Goal: Information Seeking & Learning: Learn about a topic

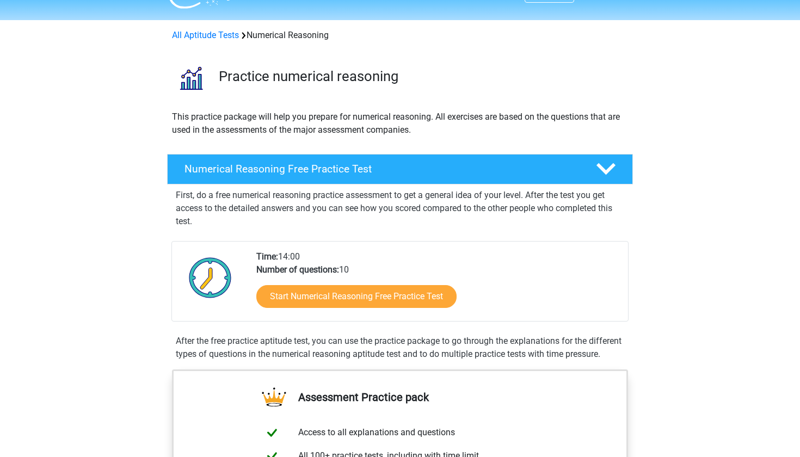
scroll to position [27, 0]
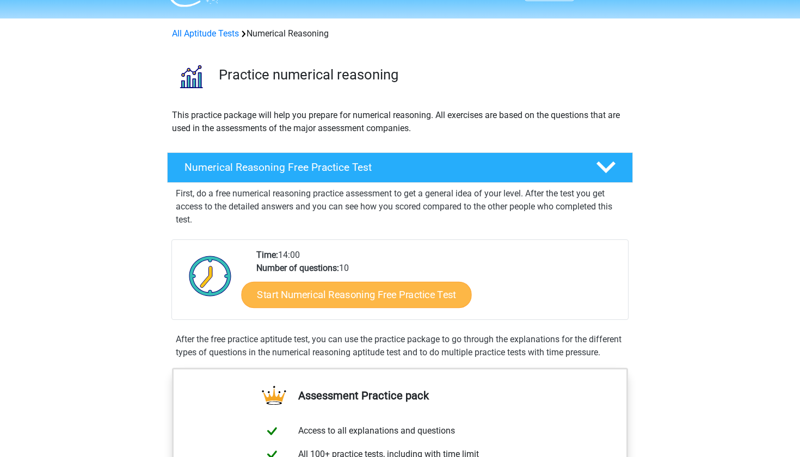
click at [341, 286] on link "Start Numerical Reasoning Free Practice Test" at bounding box center [357, 294] width 230 height 26
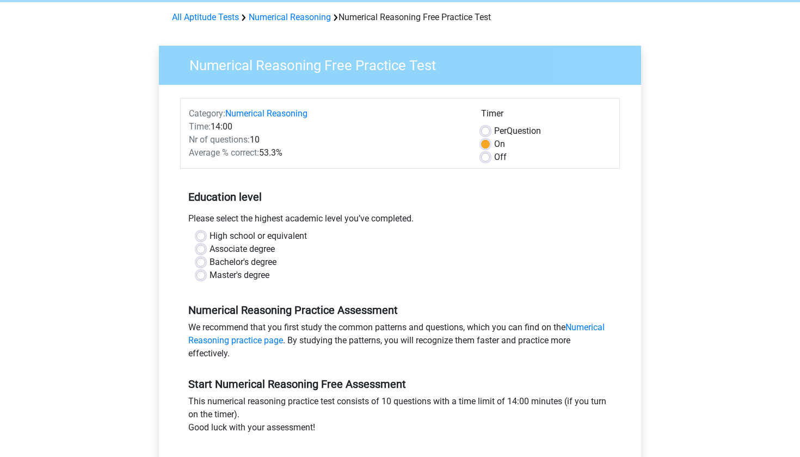
scroll to position [45, 0]
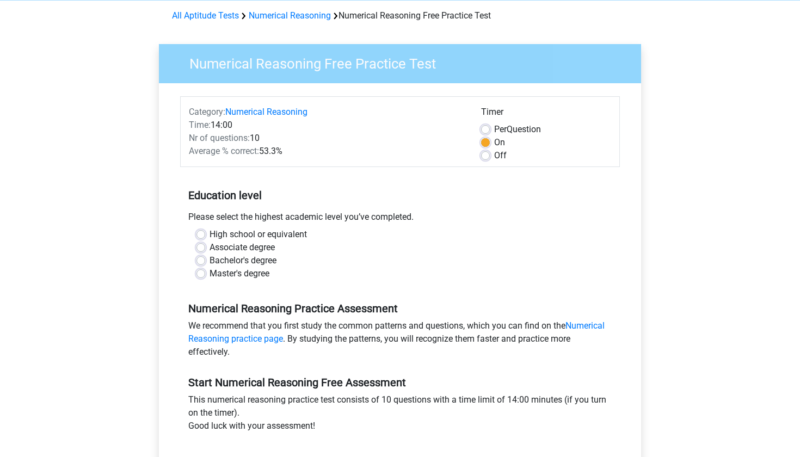
click at [252, 259] on label "Bachelor's degree" at bounding box center [242, 260] width 67 height 13
click at [205, 259] on input "Bachelor's degree" at bounding box center [200, 259] width 9 height 11
radio input "true"
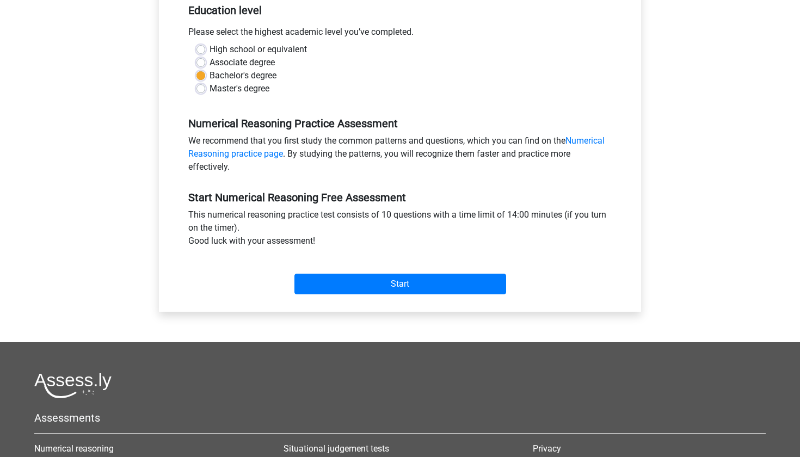
scroll to position [244, 0]
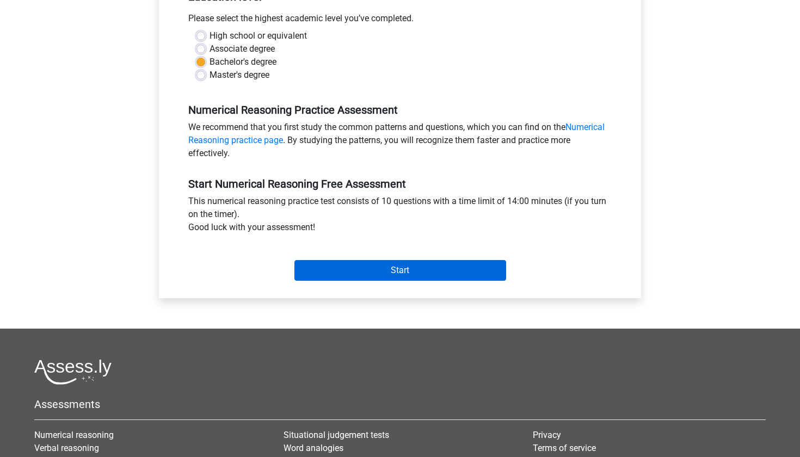
click at [322, 278] on input "Start" at bounding box center [400, 270] width 212 height 21
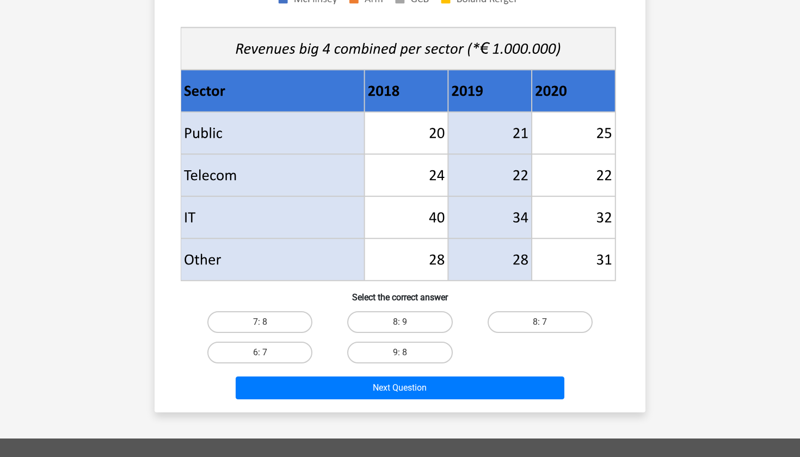
scroll to position [376, 0]
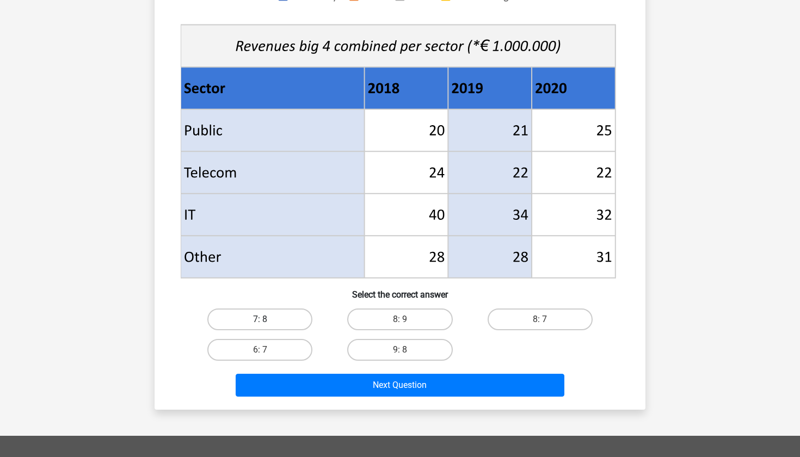
click at [279, 318] on label "7: 8" at bounding box center [259, 319] width 105 height 22
click at [267, 319] on input "7: 8" at bounding box center [263, 322] width 7 height 7
radio input "true"
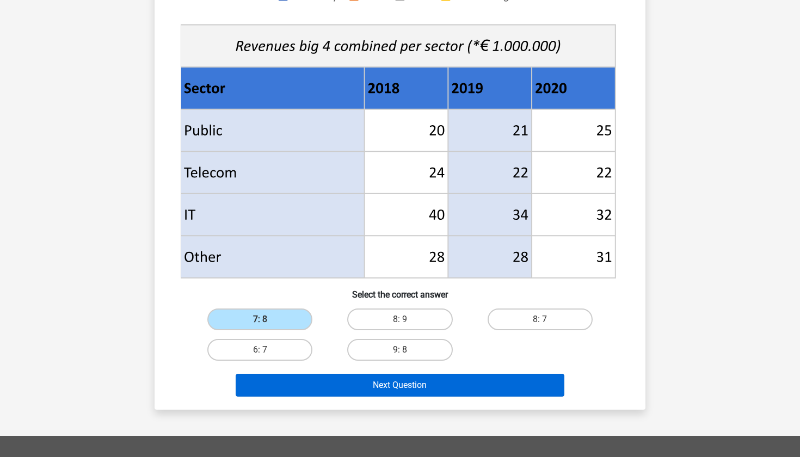
click at [328, 389] on button "Next Question" at bounding box center [400, 385] width 329 height 23
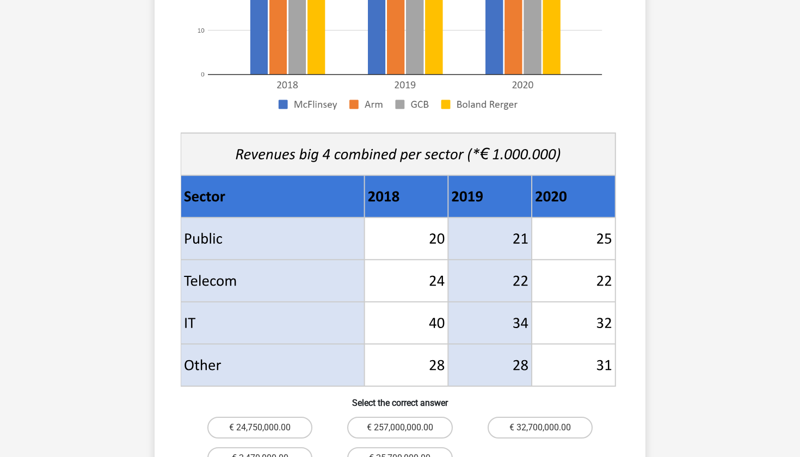
scroll to position [301, 0]
drag, startPoint x: 366, startPoint y: 141, endPoint x: 437, endPoint y: 145, distance: 70.8
click at [437, 145] on g at bounding box center [399, 122] width 439 height 531
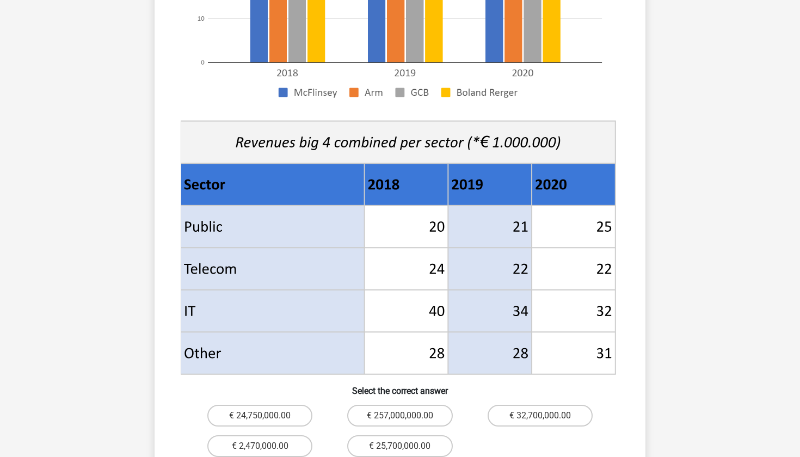
scroll to position [428, 0]
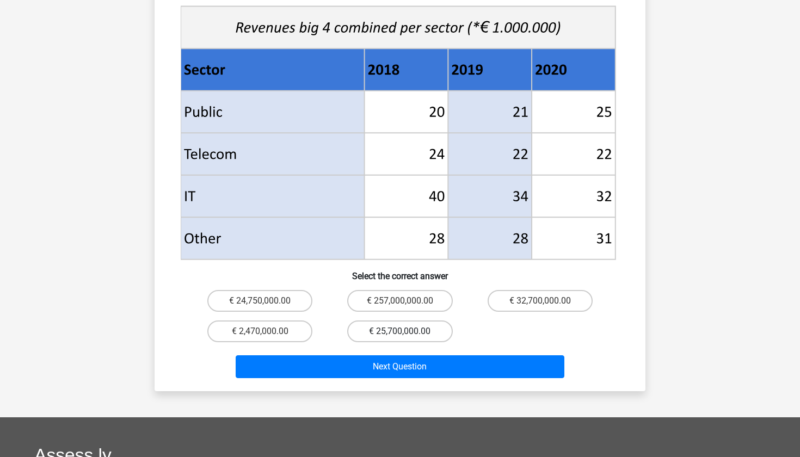
click at [409, 320] on label "€ 25,700,000.00" at bounding box center [399, 331] width 105 height 22
click at [407, 331] on input "€ 25,700,000.00" at bounding box center [403, 334] width 7 height 7
radio input "true"
click at [477, 317] on div "€ 24,750,000.00 € 257,000,000.00 € 32,700,000.00 € 2,470,000.00 € 25,700,000.00" at bounding box center [400, 316] width 420 height 61
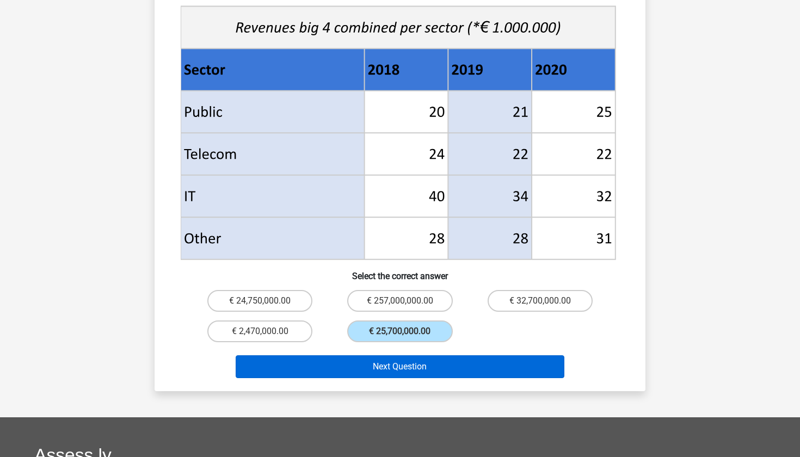
click at [410, 355] on button "Next Question" at bounding box center [400, 366] width 329 height 23
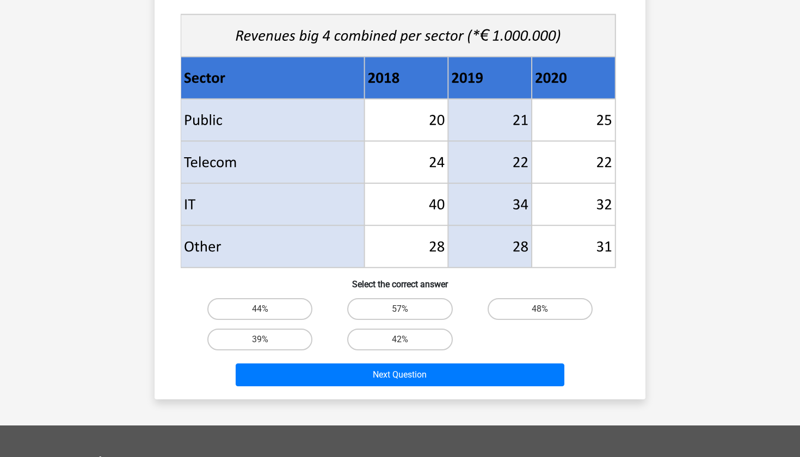
scroll to position [478, 0]
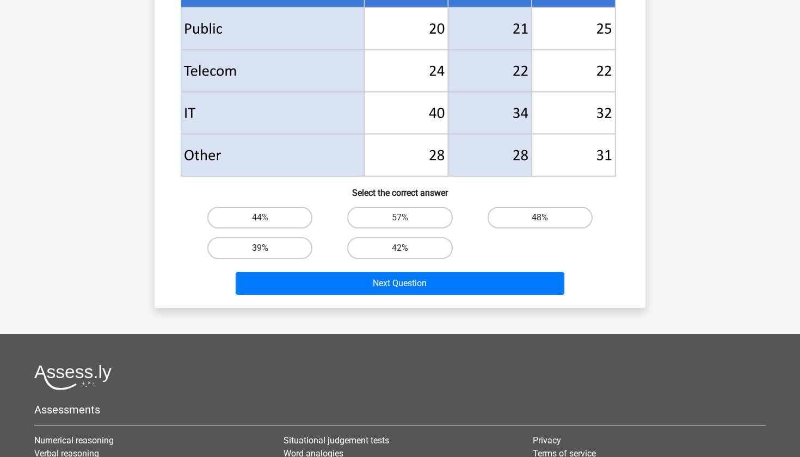
click at [509, 221] on label "48%" at bounding box center [539, 218] width 105 height 22
click at [540, 221] on input "48%" at bounding box center [543, 221] width 7 height 7
radio input "true"
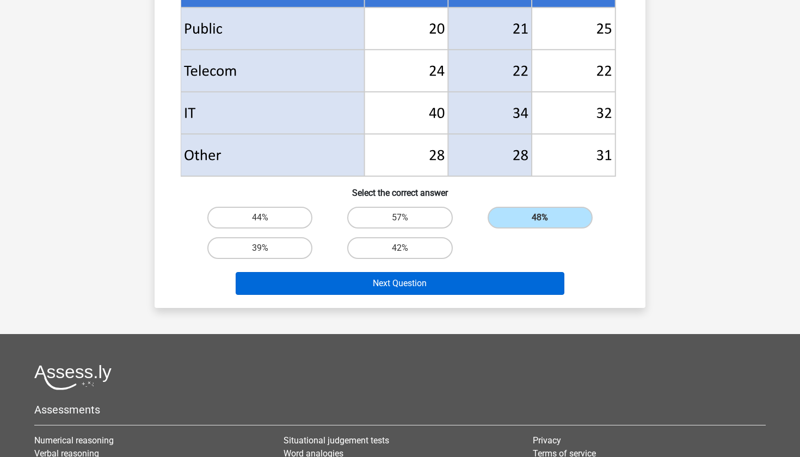
click at [431, 282] on button "Next Question" at bounding box center [400, 283] width 329 height 23
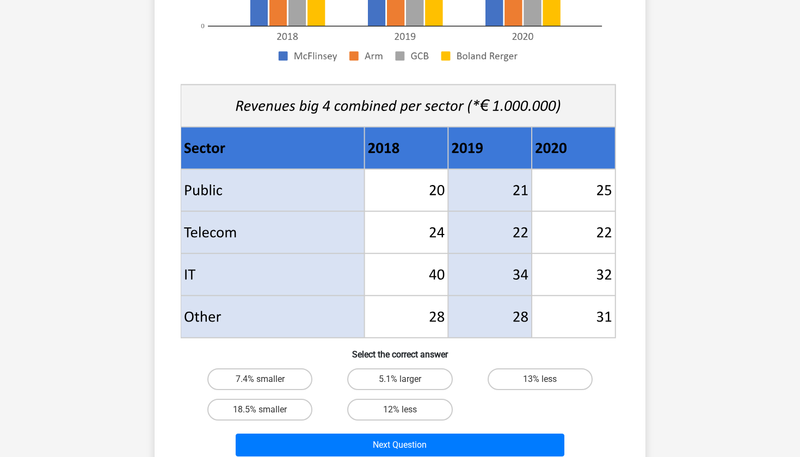
scroll to position [351, 0]
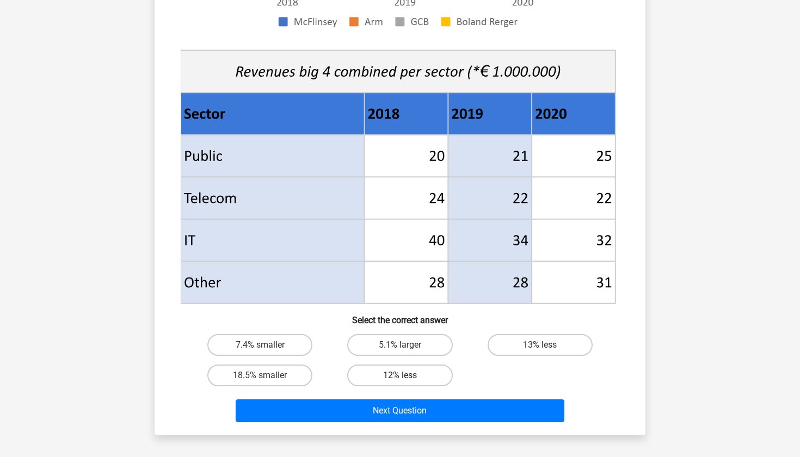
click at [423, 381] on label "12% less" at bounding box center [399, 375] width 105 height 22
click at [407, 381] on input "12% less" at bounding box center [403, 378] width 7 height 7
radio input "true"
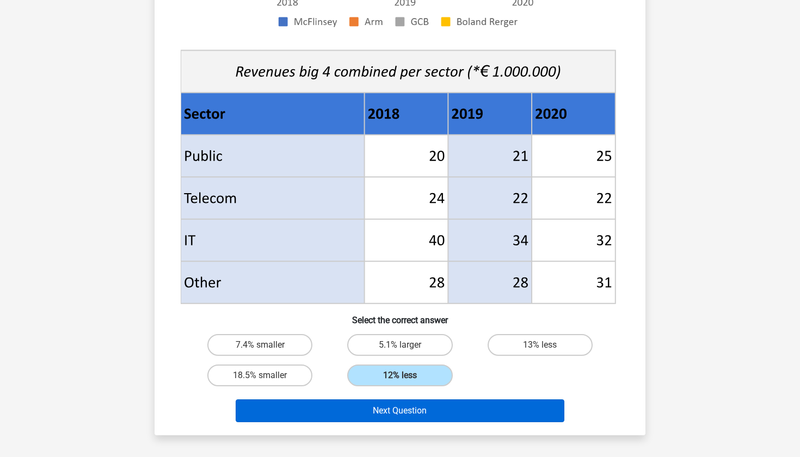
click at [424, 405] on button "Next Question" at bounding box center [400, 410] width 329 height 23
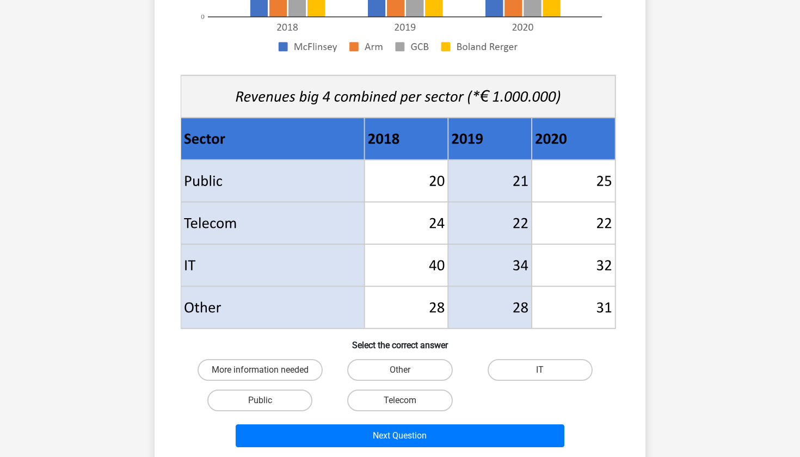
scroll to position [394, 0]
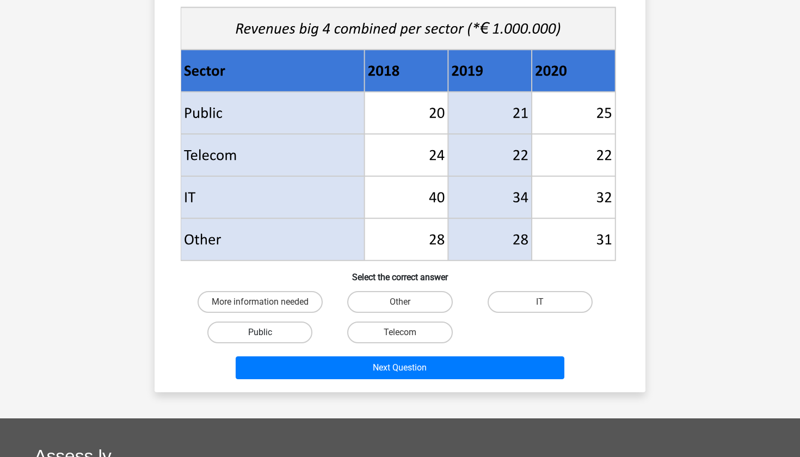
click at [307, 339] on label "Public" at bounding box center [259, 332] width 105 height 22
click at [267, 339] on input "Public" at bounding box center [263, 335] width 7 height 7
radio input "true"
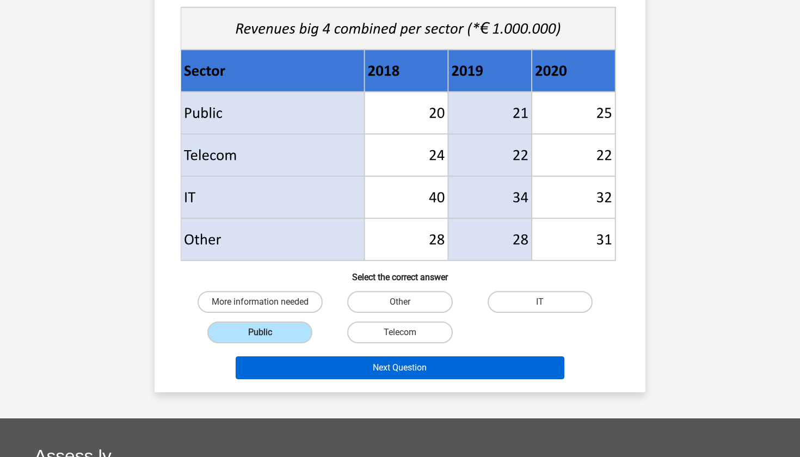
click at [351, 371] on button "Next Question" at bounding box center [400, 367] width 329 height 23
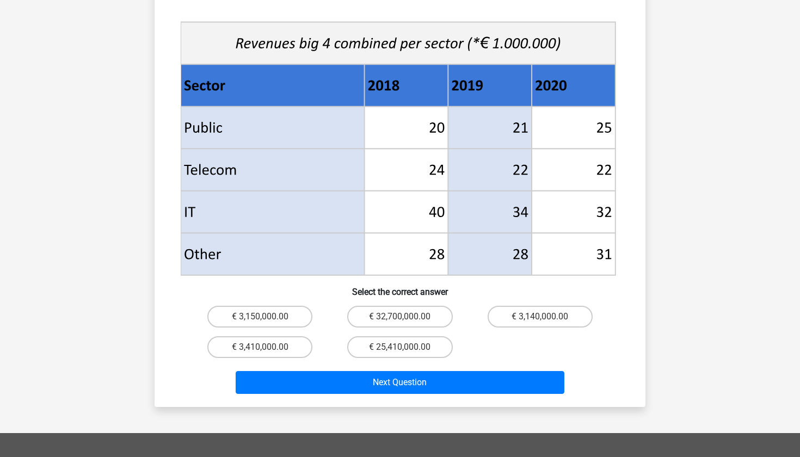
scroll to position [404, 0]
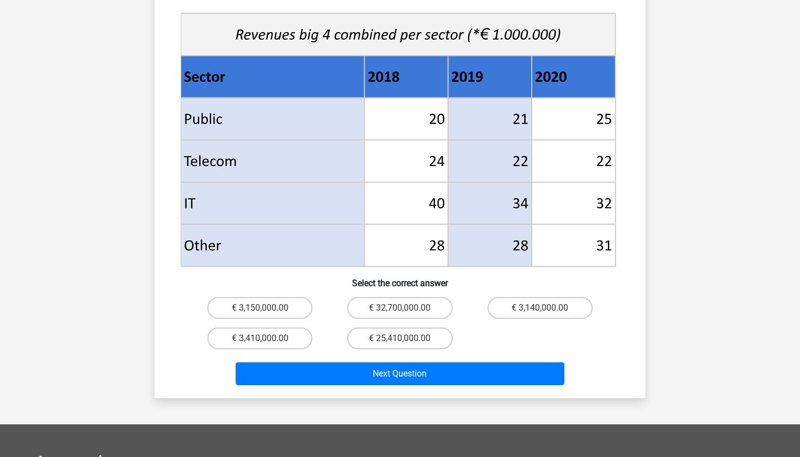
scroll to position [409, 0]
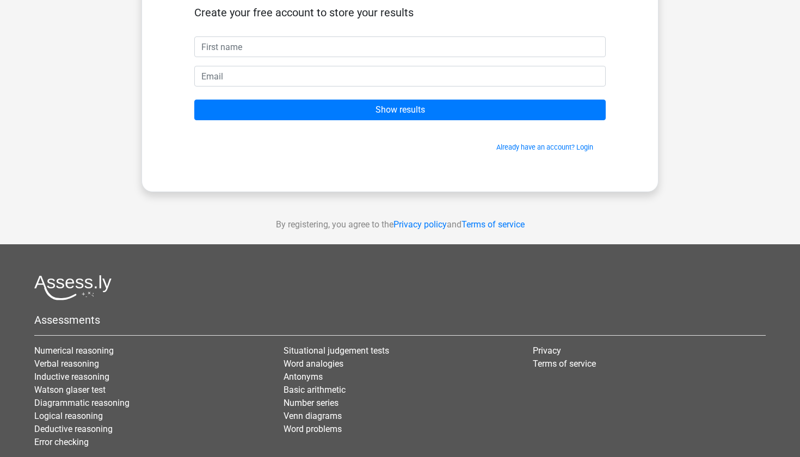
scroll to position [60, 0]
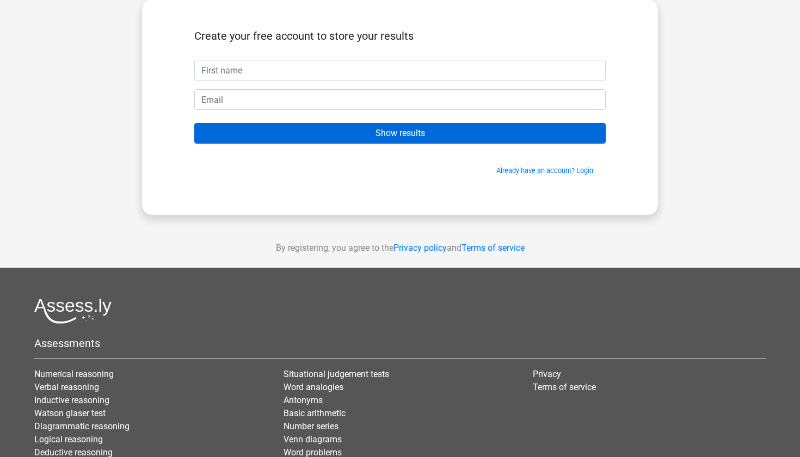
click at [417, 140] on input "Show results" at bounding box center [399, 133] width 411 height 21
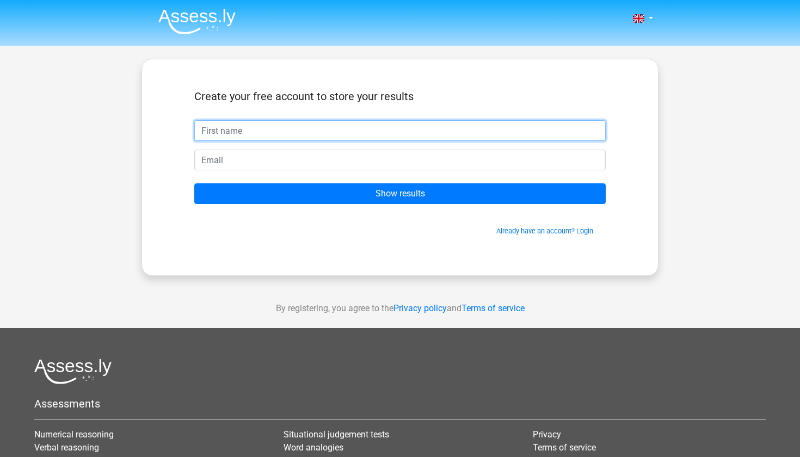
scroll to position [0, 0]
click at [416, 126] on input "text" at bounding box center [399, 130] width 411 height 21
click at [596, 131] on input "text" at bounding box center [399, 130] width 411 height 21
type input "Maxim"
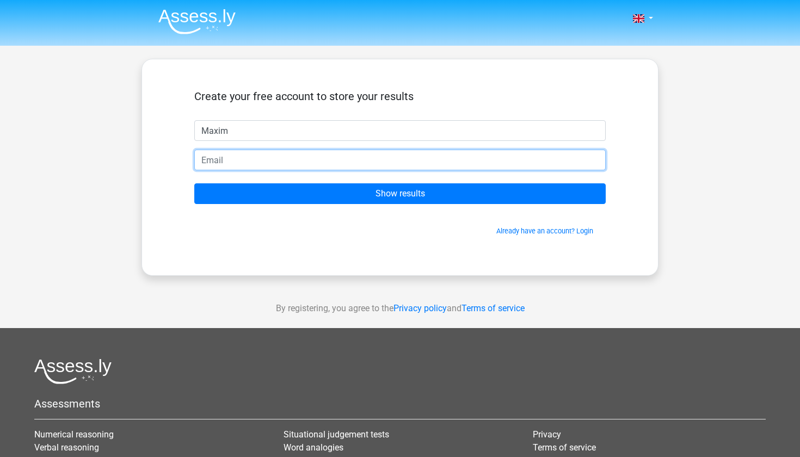
type input "[EMAIL_ADDRESS][PERSON_NAME][DOMAIN_NAME]"
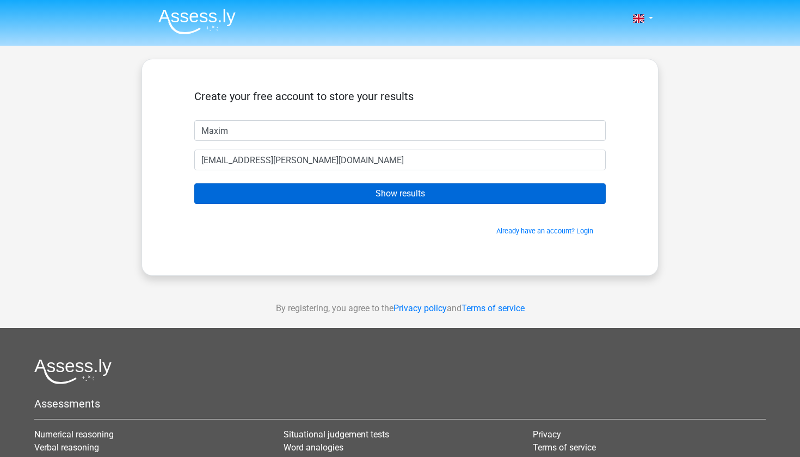
click at [332, 185] on input "Show results" at bounding box center [399, 193] width 411 height 21
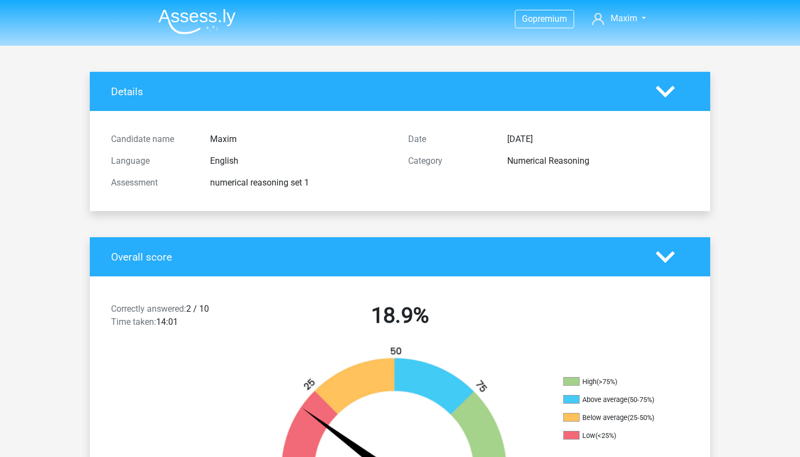
click at [401, 157] on div "Category" at bounding box center [449, 160] width 99 height 13
click at [337, 254] on h4 "Overall score" at bounding box center [375, 257] width 528 height 13
click at [671, 251] on icon at bounding box center [664, 256] width 19 height 19
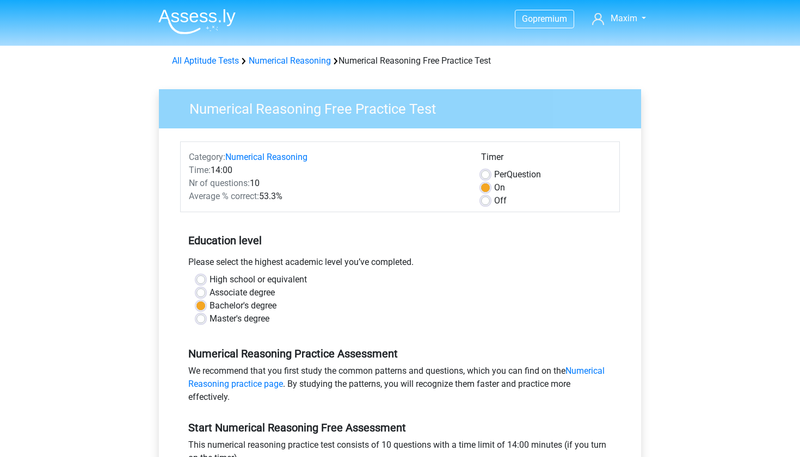
scroll to position [244, 0]
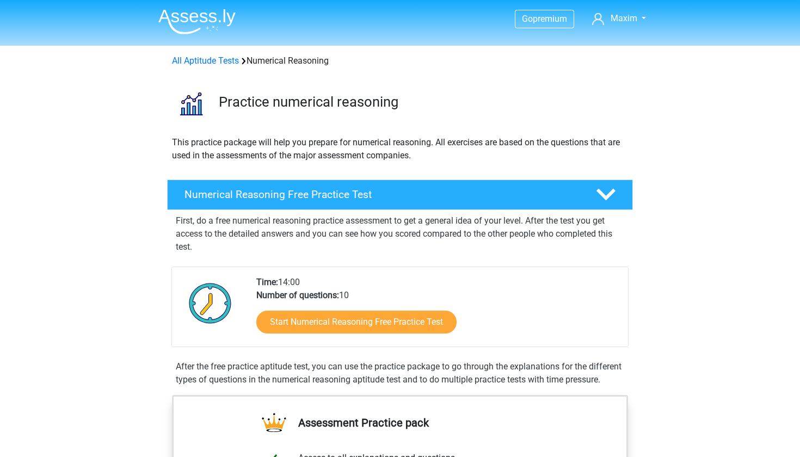
scroll to position [27, 0]
